Goal: Task Accomplishment & Management: Manage account settings

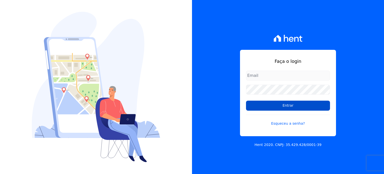
type input "[EMAIL_ADDRESS][DOMAIN_NAME]"
click at [276, 102] on input "Entrar" at bounding box center [288, 106] width 84 height 10
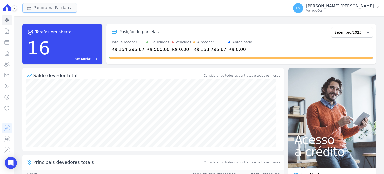
click at [49, 6] on button "Panorama Patriarca" at bounding box center [50, 8] width 55 height 10
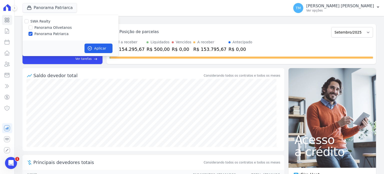
click at [48, 28] on label "Panorama Olivetanos" at bounding box center [53, 27] width 37 height 5
click at [33, 28] on input "Panorama Olivetanos" at bounding box center [31, 28] width 4 height 4
checkbox input "true"
click at [48, 32] on label "Panorama Patriarca" at bounding box center [52, 33] width 34 height 5
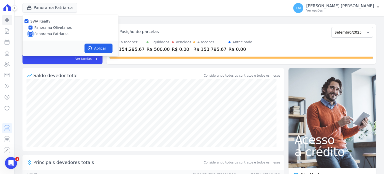
click at [33, 32] on input "Panorama Patriarca" at bounding box center [31, 34] width 4 height 4
checkbox input "false"
click at [88, 49] on icon "button" at bounding box center [89, 48] width 5 height 5
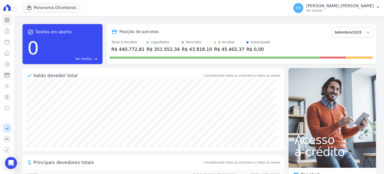
click at [7, 76] on icon at bounding box center [7, 75] width 6 height 6
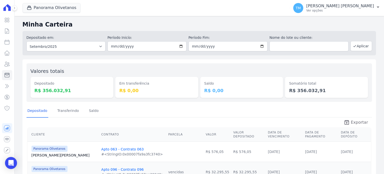
click at [354, 123] on span "Exportar" at bounding box center [359, 122] width 17 height 6
click at [367, 10] on p "Ver opções" at bounding box center [341, 11] width 68 height 4
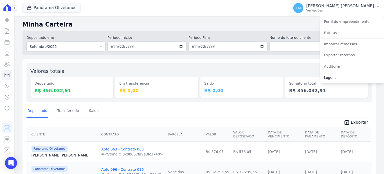
drag, startPoint x: 328, startPoint y: 78, endPoint x: 324, endPoint y: 48, distance: 30.3
click at [328, 78] on link "Logout" at bounding box center [352, 77] width 64 height 9
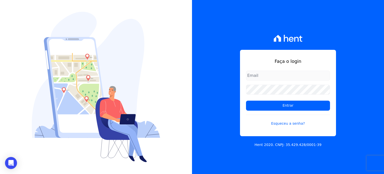
type input "[EMAIL_ADDRESS][DOMAIN_NAME]"
